Goal: Task Accomplishment & Management: Manage account settings

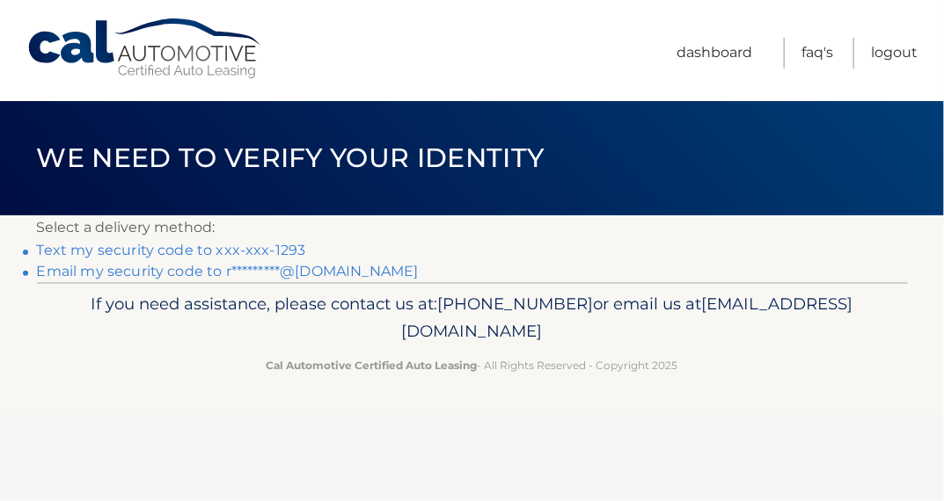
click at [291, 245] on link "Text my security code to xxx-xxx-1293" at bounding box center [171, 250] width 269 height 17
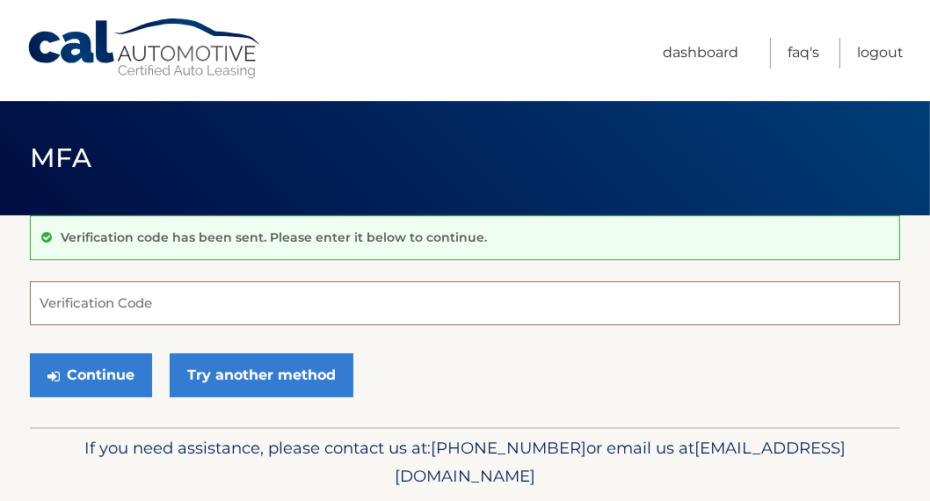
click at [190, 313] on input "Verification Code" at bounding box center [465, 303] width 871 height 44
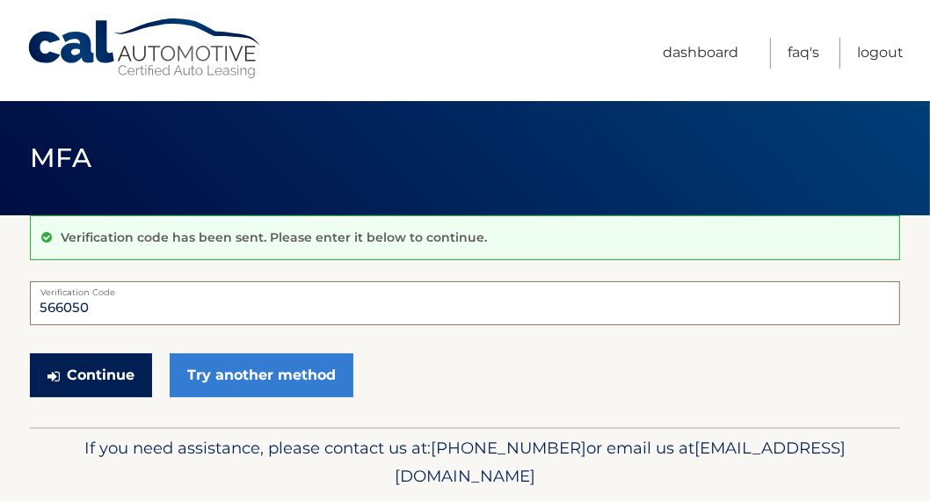
type input "566050"
click at [105, 361] on button "Continue" at bounding box center [91, 376] width 122 height 44
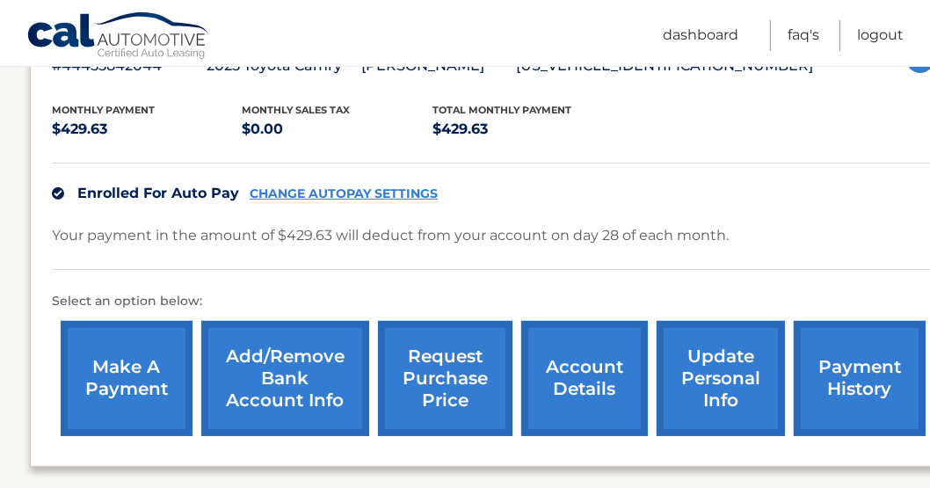
scroll to position [347, 0]
click at [692, 364] on link "update personal info" at bounding box center [721, 378] width 128 height 115
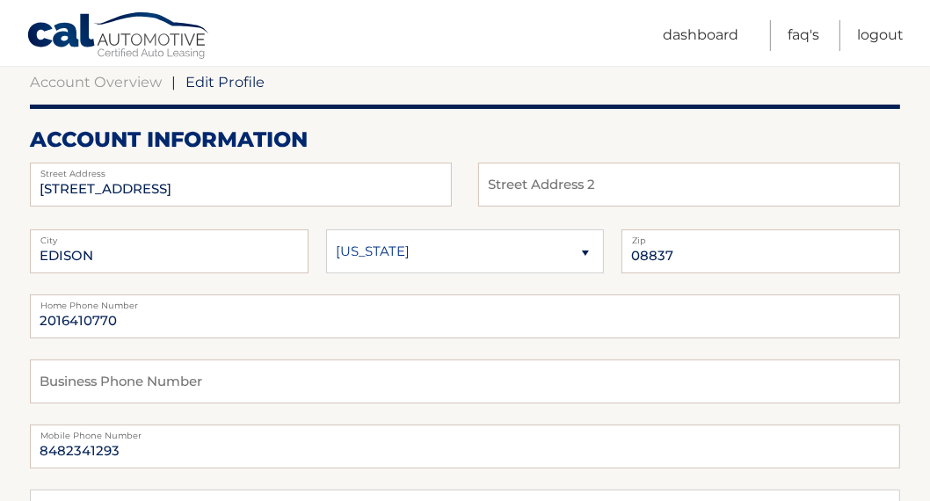
scroll to position [176, 0]
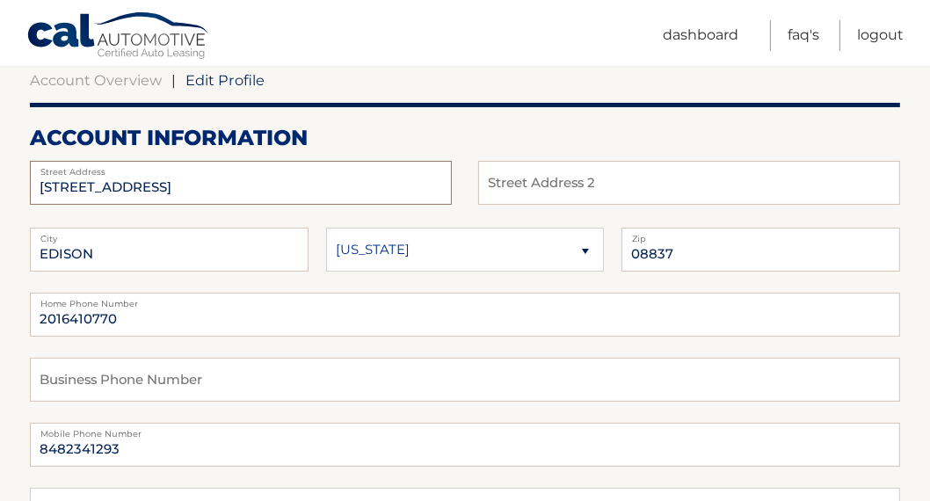
drag, startPoint x: 188, startPoint y: 186, endPoint x: 41, endPoint y: 165, distance: 148.3
click at [41, 165] on div "132 GRANDVIEW AVE Street Address" at bounding box center [241, 183] width 422 height 44
type input "1"
type input "1809 novara trail"
select select "TX"
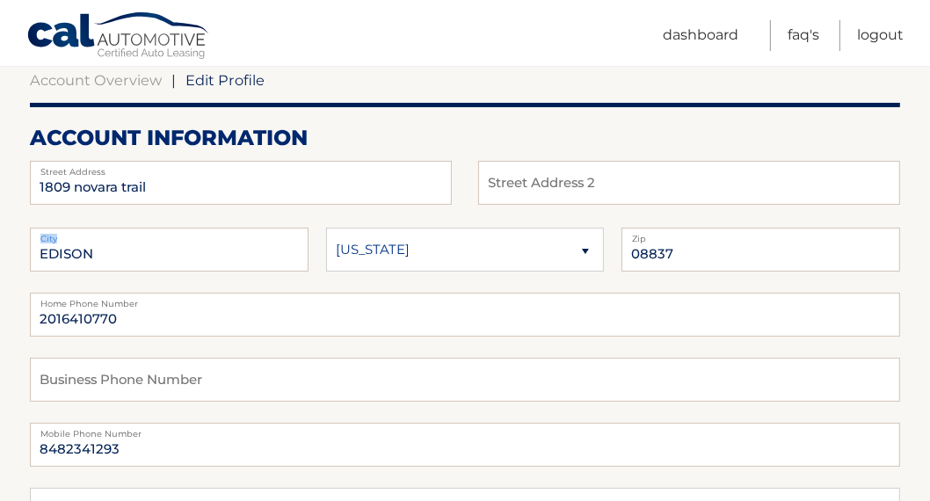
drag, startPoint x: 148, startPoint y: 237, endPoint x: 43, endPoint y: 233, distance: 104.7
click at [43, 233] on label "City" at bounding box center [169, 235] width 279 height 14
drag, startPoint x: 97, startPoint y: 253, endPoint x: 17, endPoint y: 241, distance: 81.0
type input "Leander"
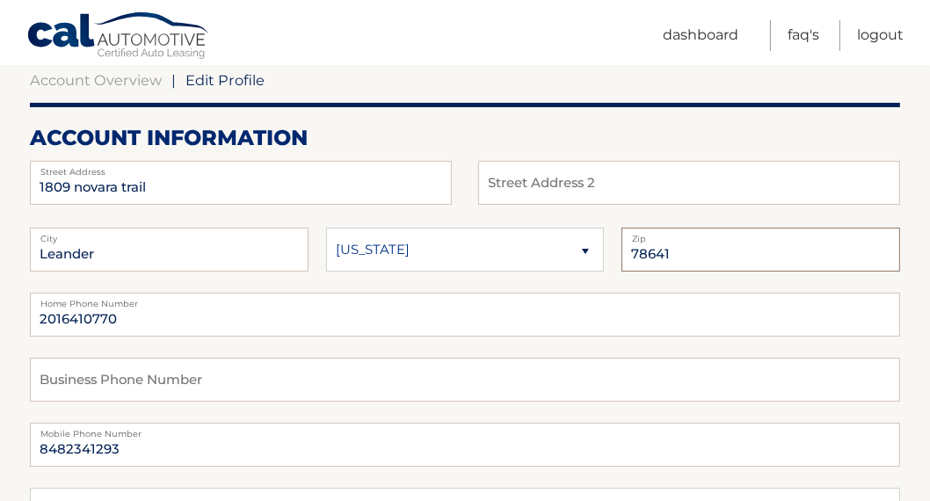
type input "78641"
type input "8482341293"
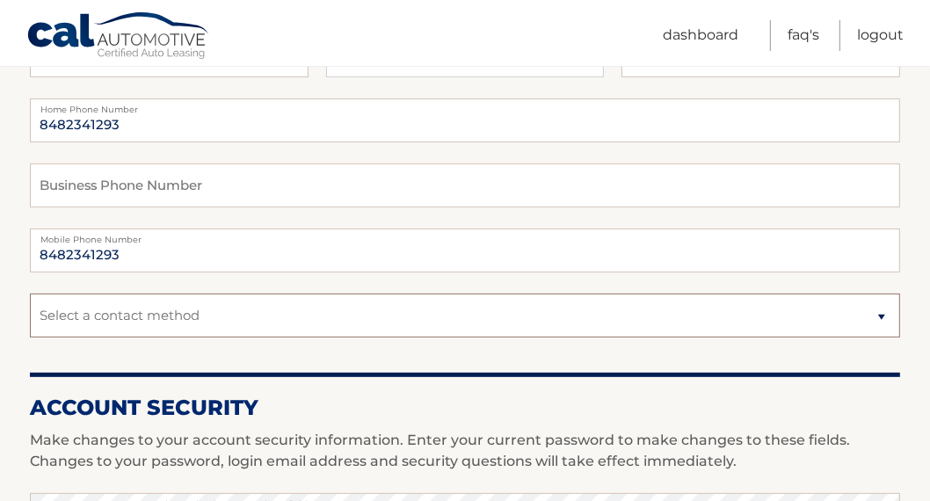
click at [171, 317] on select "Select a contact method Mobile Home" at bounding box center [465, 316] width 871 height 44
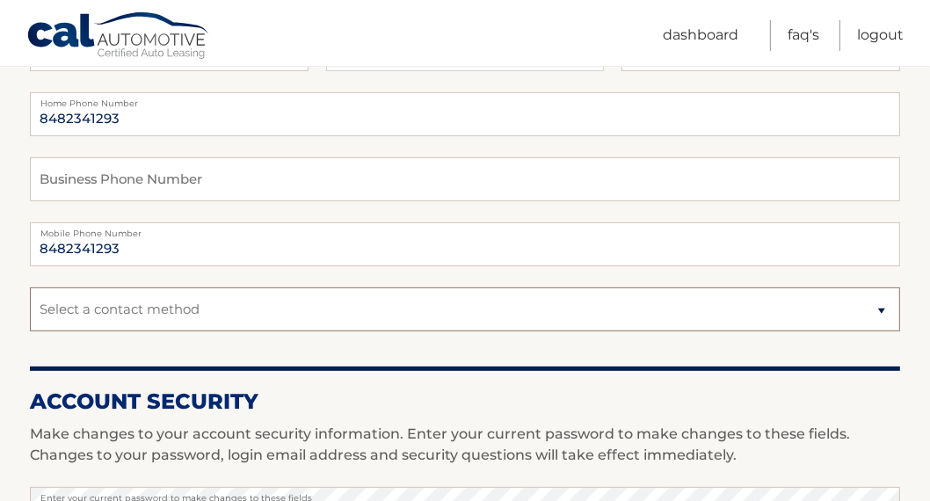
click at [171, 317] on select "Select a contact method Mobile Home" at bounding box center [465, 310] width 871 height 44
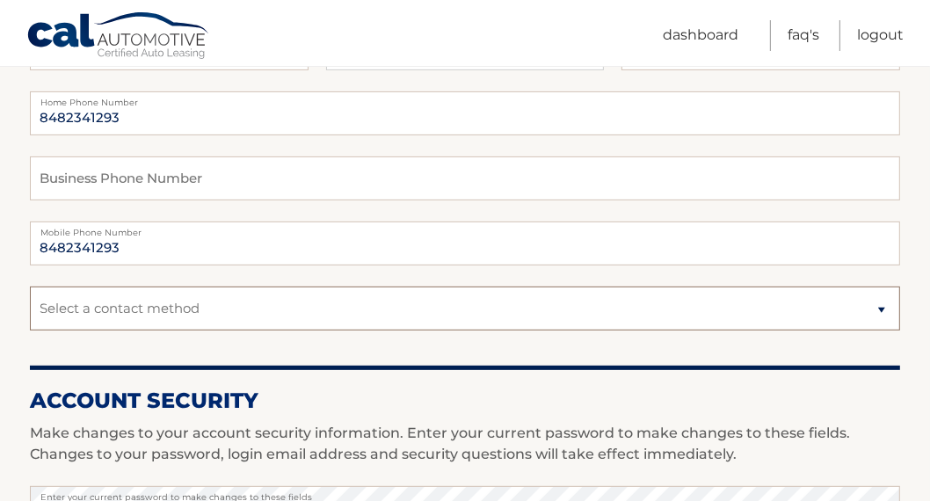
scroll to position [379, 0]
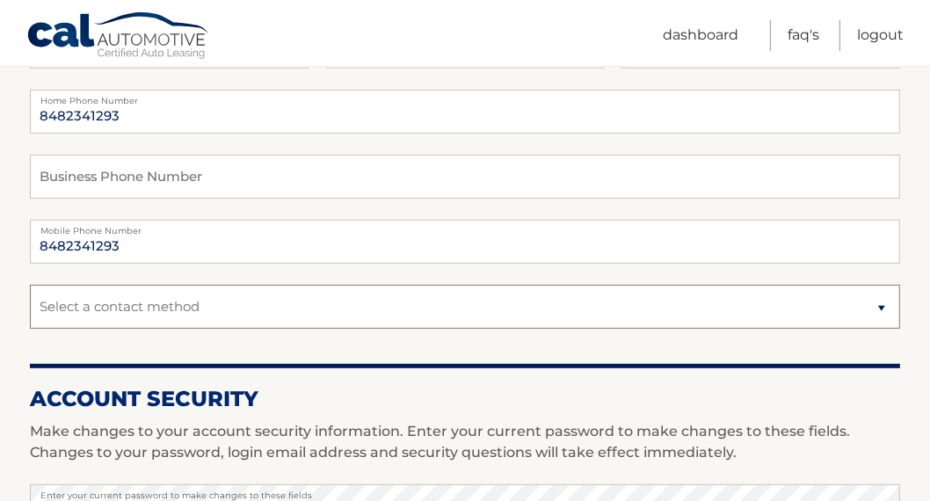
click at [170, 304] on select "Select a contact method Mobile Home" at bounding box center [465, 307] width 871 height 44
select select "1"
click at [30, 285] on select "Select a contact method Mobile Home" at bounding box center [465, 307] width 871 height 44
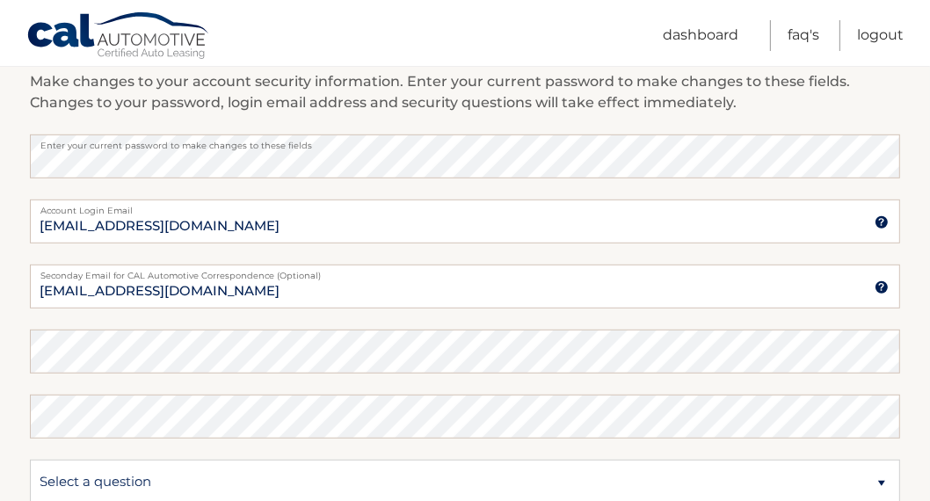
scroll to position [729, 0]
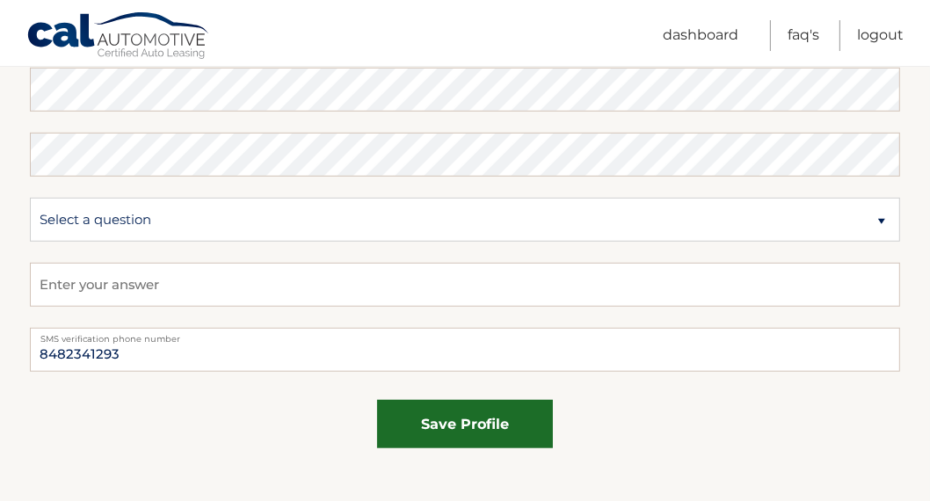
click at [428, 430] on button "save profile" at bounding box center [465, 424] width 176 height 48
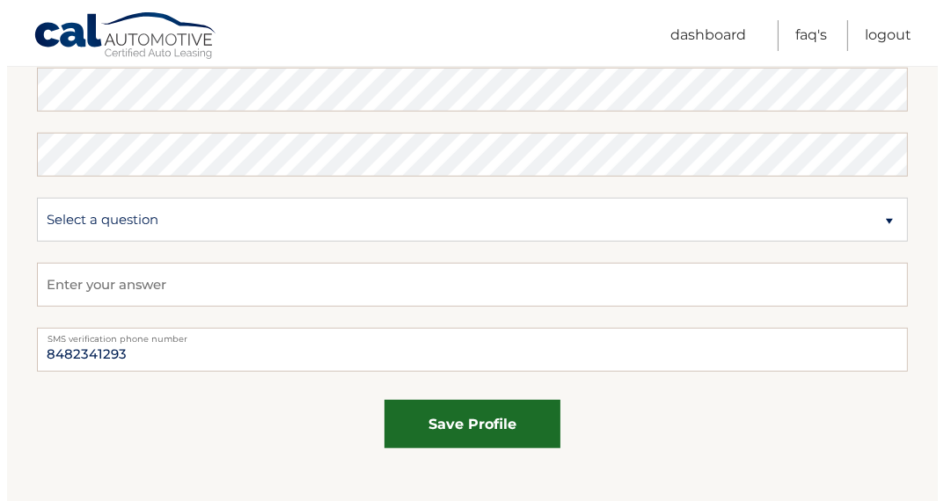
scroll to position [992, 0]
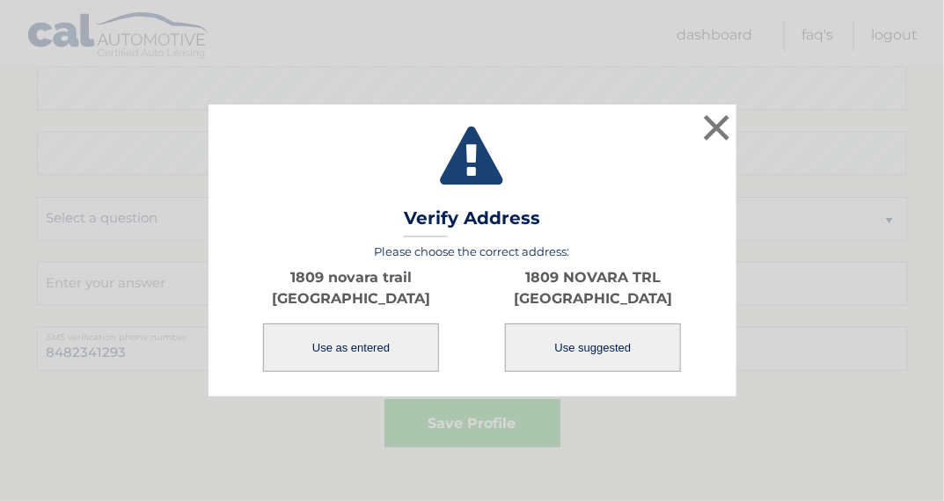
click at [609, 354] on button "Use suggested" at bounding box center [593, 348] width 176 height 48
type input "1809 NOVARA TRL"
type input "LEANDER"
click at [566, 344] on button "Use suggested" at bounding box center [593, 348] width 176 height 48
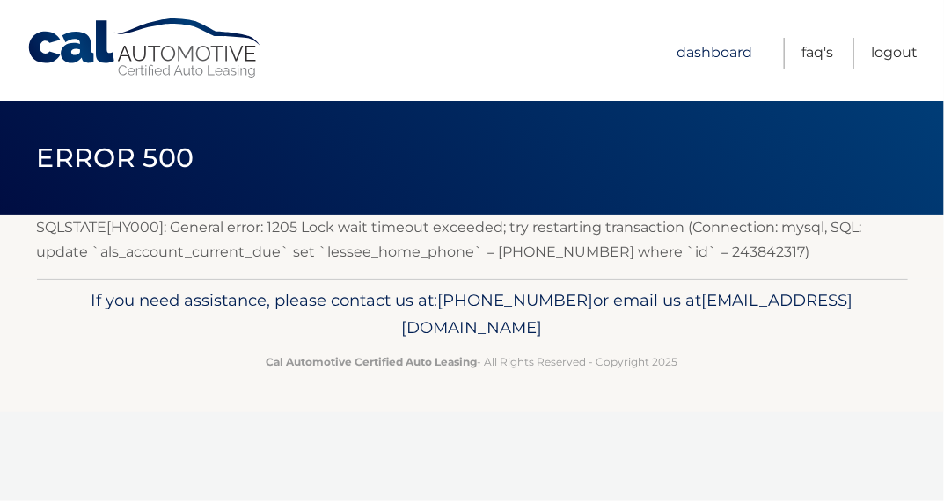
click at [702, 56] on link "Dashboard" at bounding box center [714, 53] width 76 height 31
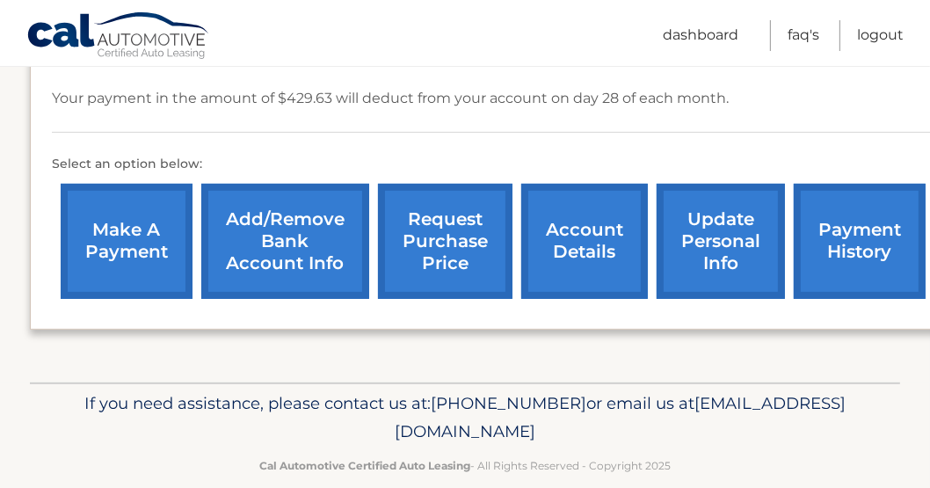
scroll to position [507, 0]
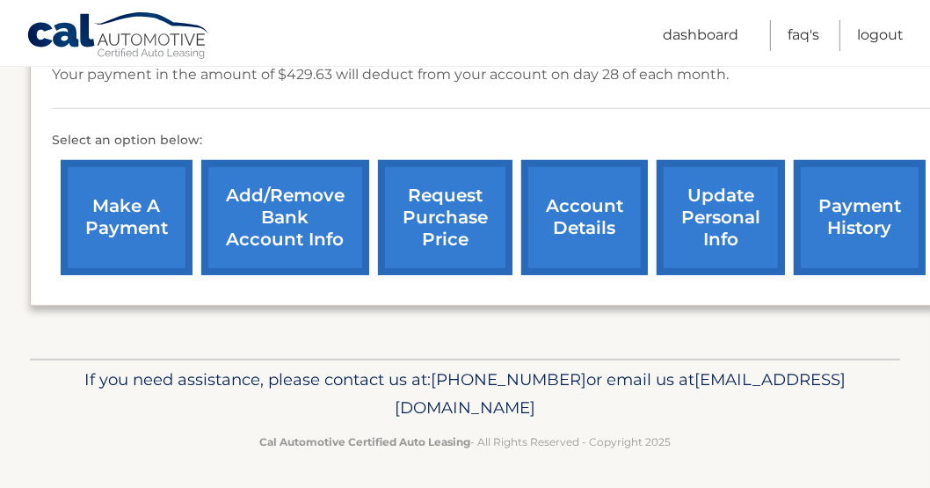
click at [704, 215] on link "update personal info" at bounding box center [721, 217] width 128 height 115
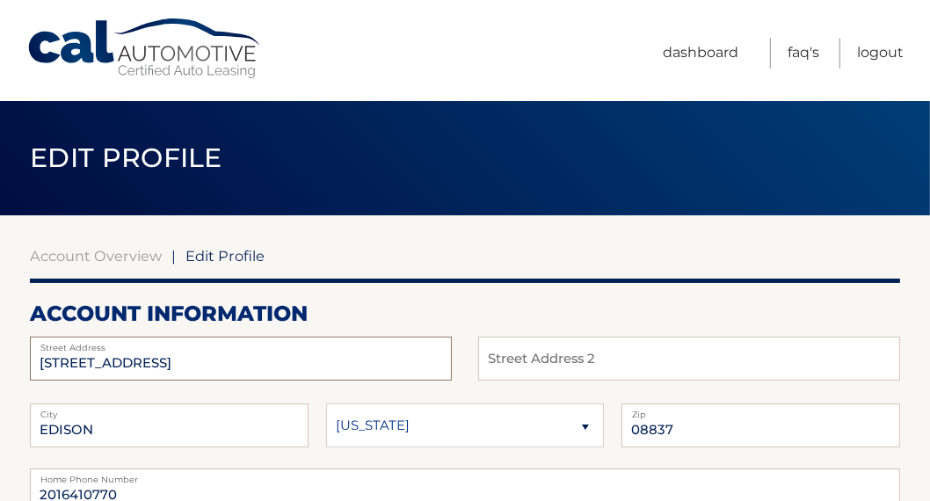
drag, startPoint x: 201, startPoint y: 365, endPoint x: 10, endPoint y: 361, distance: 191.8
type input "1809 NOVARA TRL"
select select "TX"
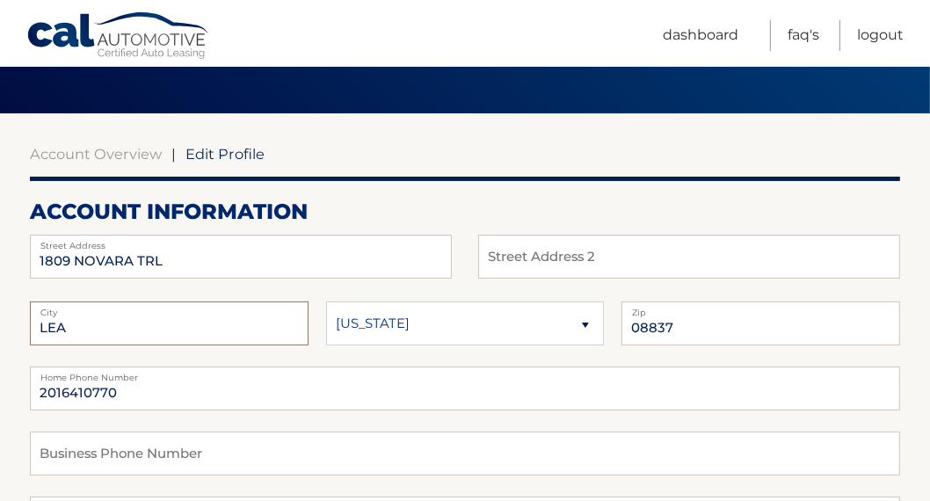
scroll to position [102, 0]
type input "LEANDER"
type input "78641"
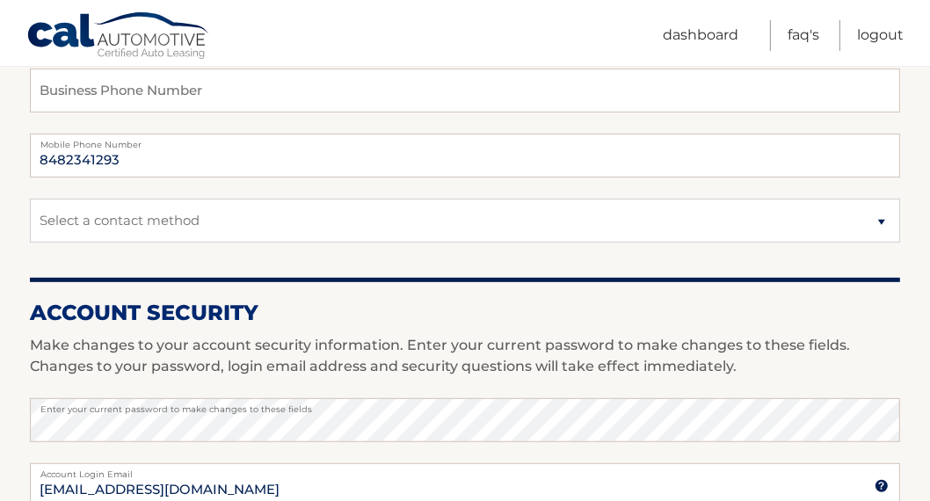
scroll to position [466, 0]
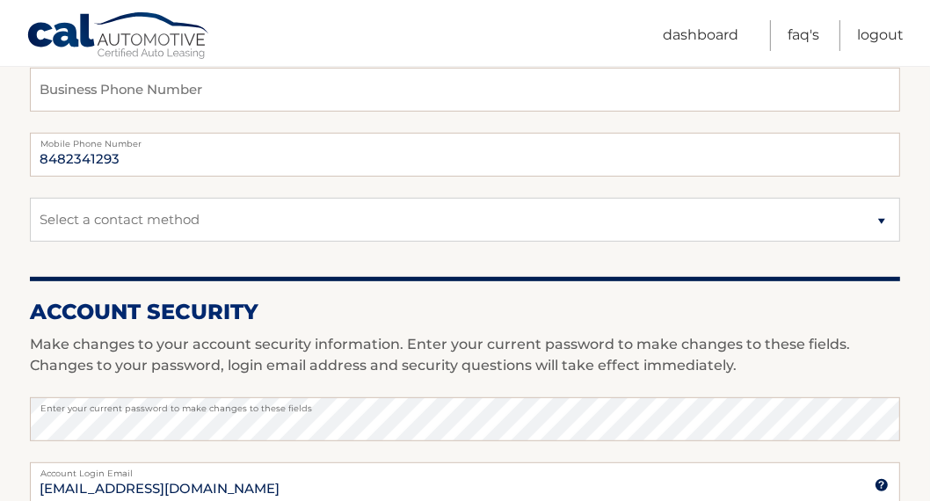
type input "8482341293"
click at [177, 214] on select "Select a contact method Mobile Home" at bounding box center [465, 220] width 871 height 44
select select "1"
click at [30, 198] on select "Select a contact method Mobile Home" at bounding box center [465, 220] width 871 height 44
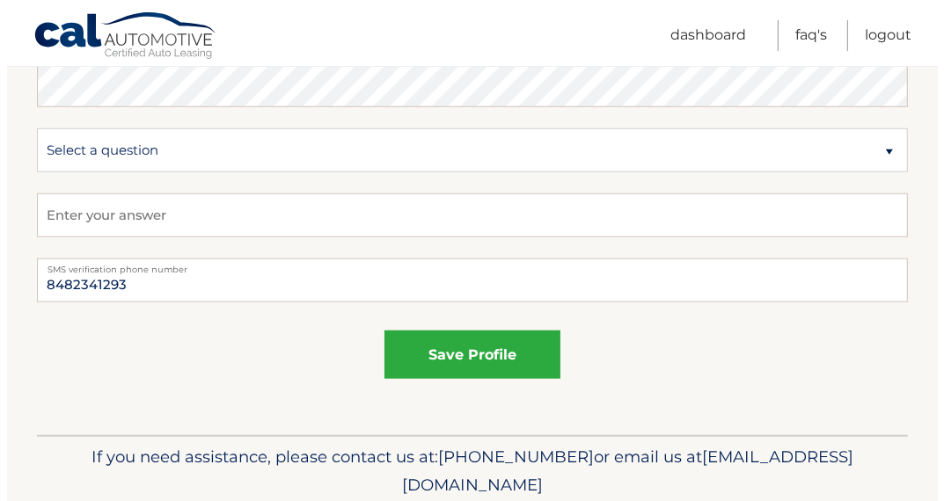
scroll to position [1127, 0]
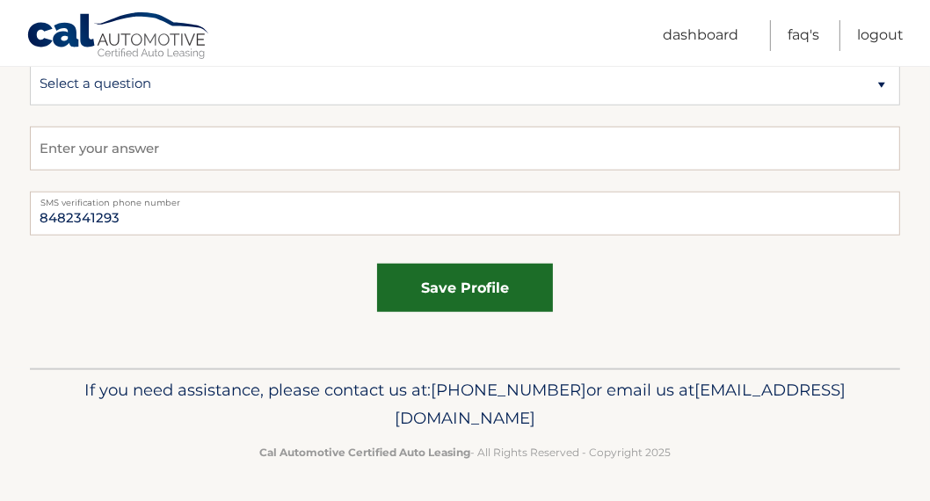
click at [456, 288] on button "save profile" at bounding box center [465, 288] width 176 height 48
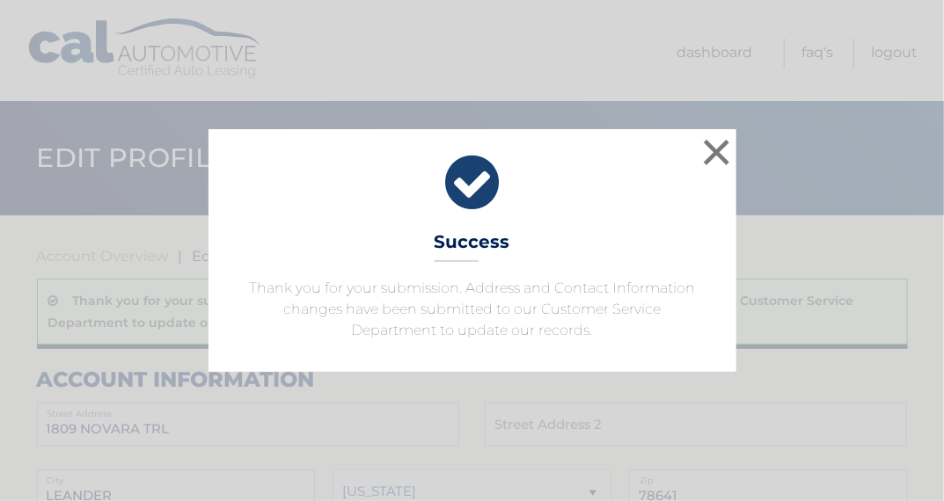
click at [666, 266] on div "× Success Thank you for your submission. Address and Contact Information change…" at bounding box center [472, 250] width 528 height 243
click at [714, 153] on button "×" at bounding box center [716, 152] width 35 height 35
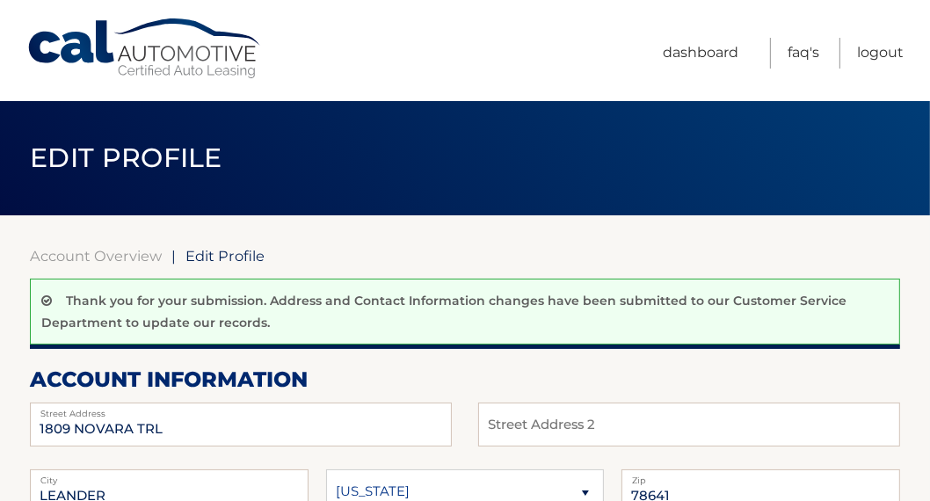
click at [185, 70] on link "Cal Automotive" at bounding box center [144, 49] width 237 height 62
